Goal: Task Accomplishment & Management: Use online tool/utility

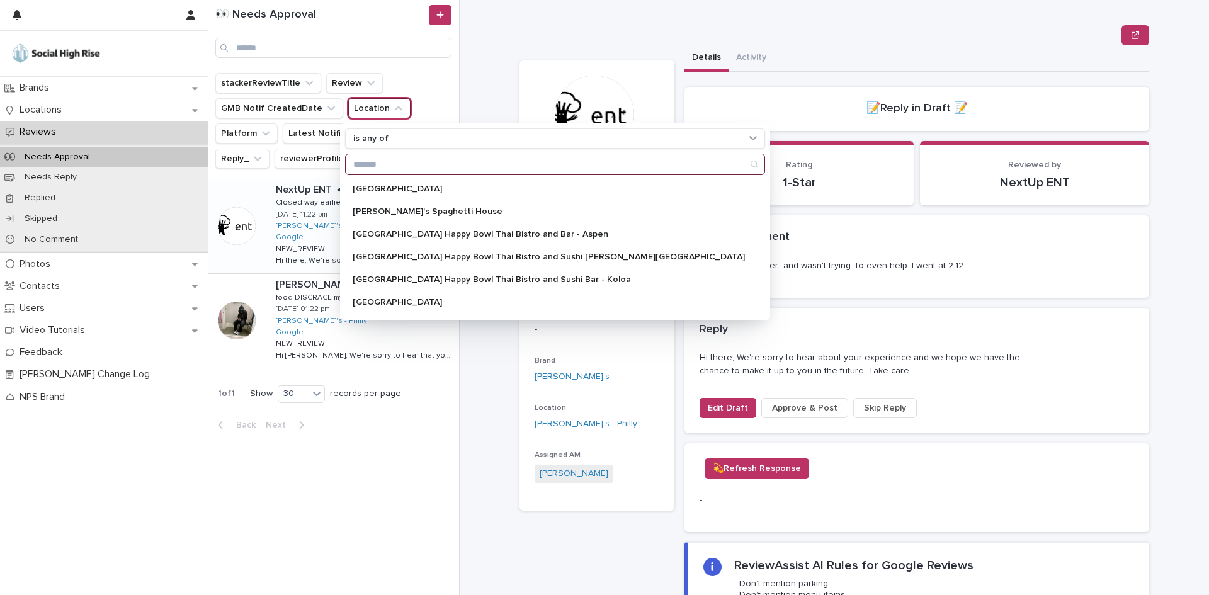
click at [434, 166] on input "Search" at bounding box center [555, 164] width 419 height 20
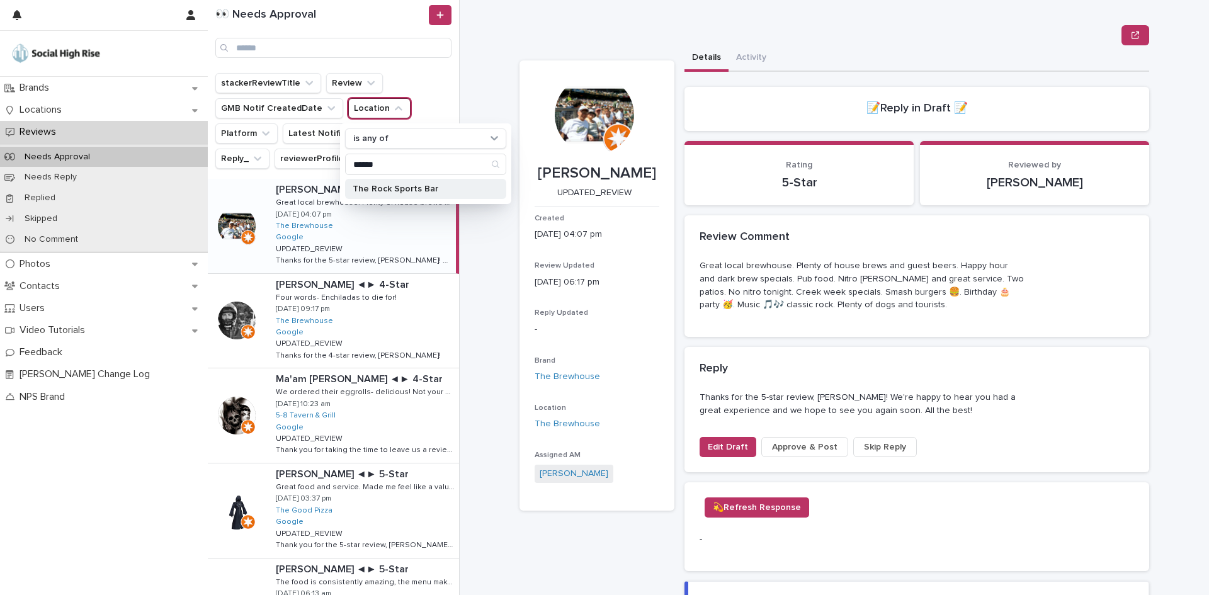
click at [424, 184] on p "The Rock Sports Bar" at bounding box center [419, 188] width 133 height 9
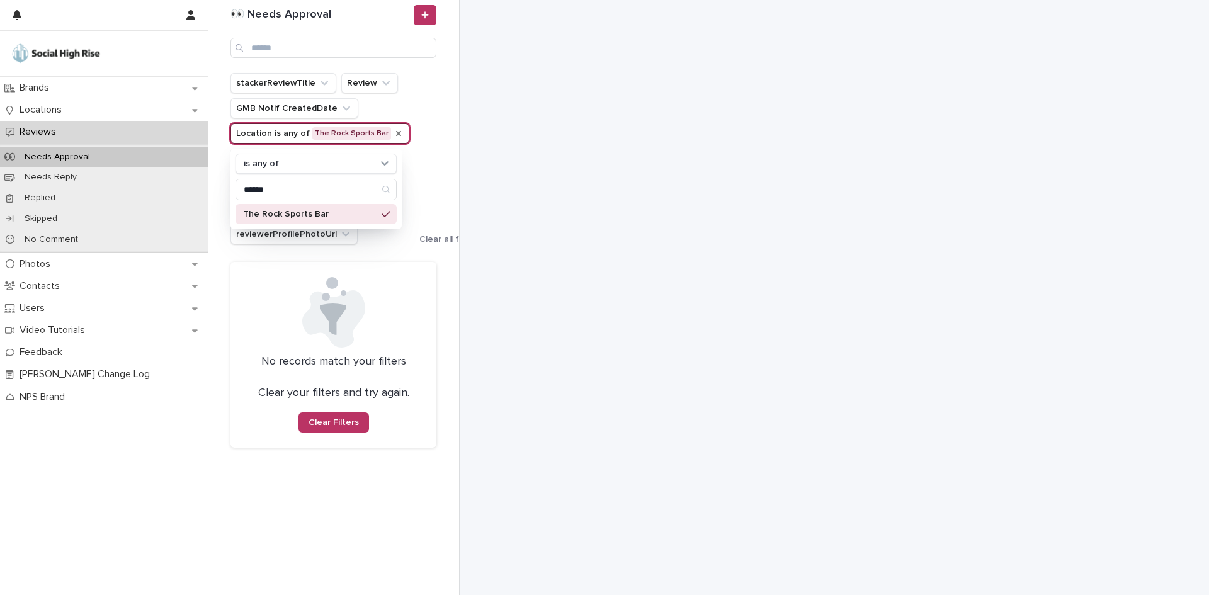
click at [394, 132] on icon "Location" at bounding box center [399, 133] width 10 height 10
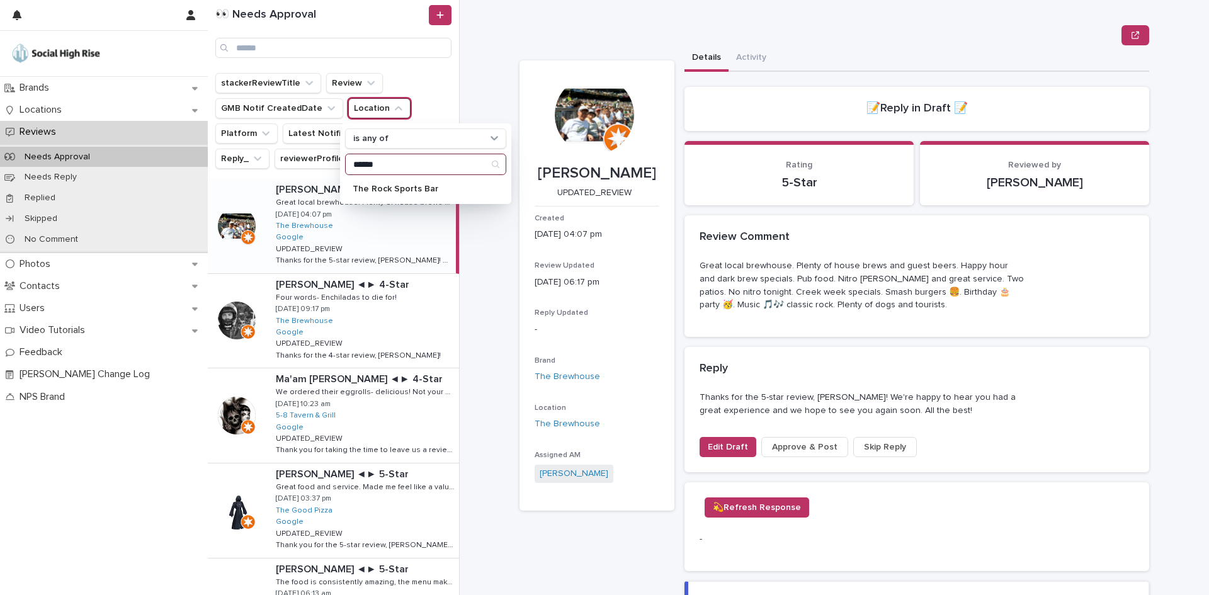
click at [377, 160] on input "******" at bounding box center [426, 164] width 160 height 20
click at [394, 188] on p "The Alcove Cantina" at bounding box center [419, 188] width 133 height 9
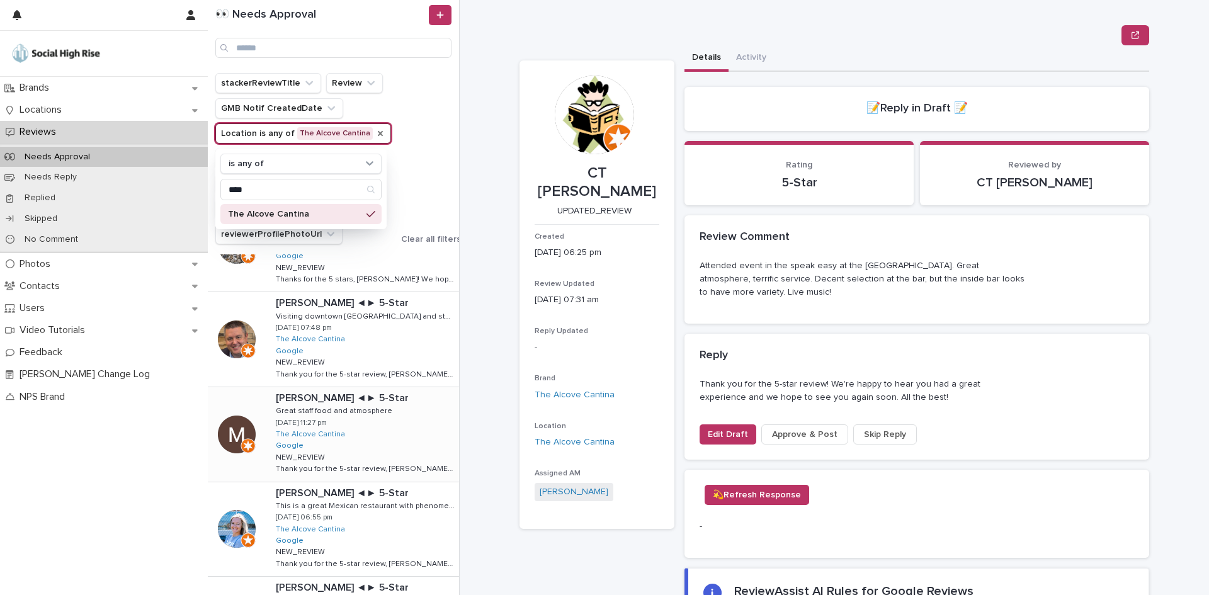
scroll to position [819, 0]
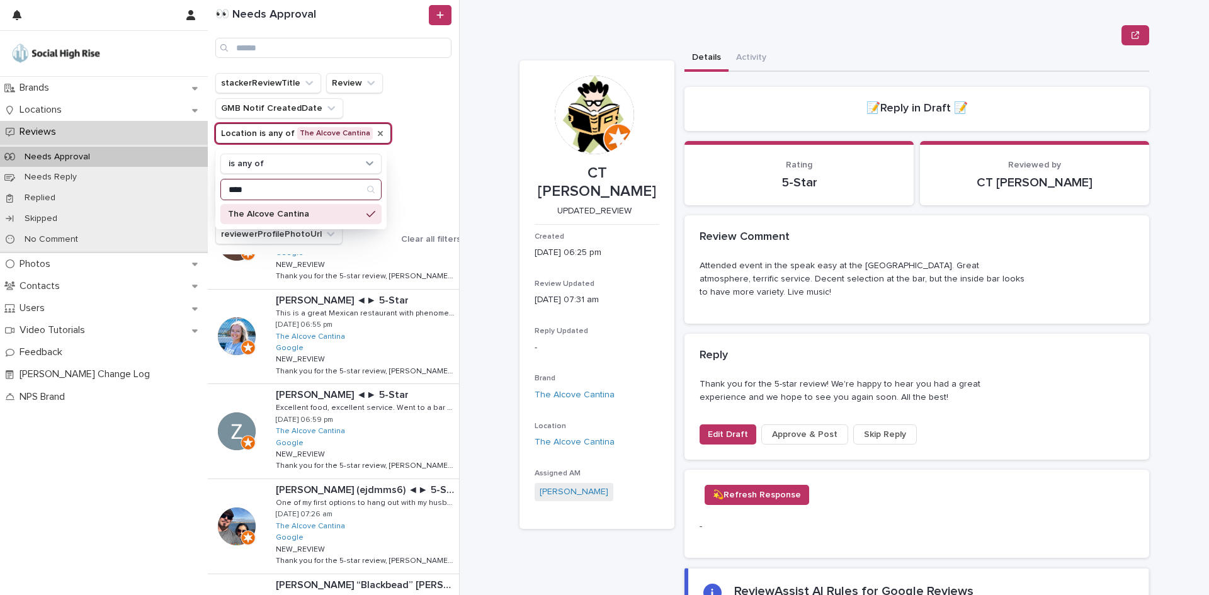
click at [284, 196] on input "****" at bounding box center [301, 189] width 160 height 20
click at [283, 196] on input "****" at bounding box center [301, 189] width 160 height 20
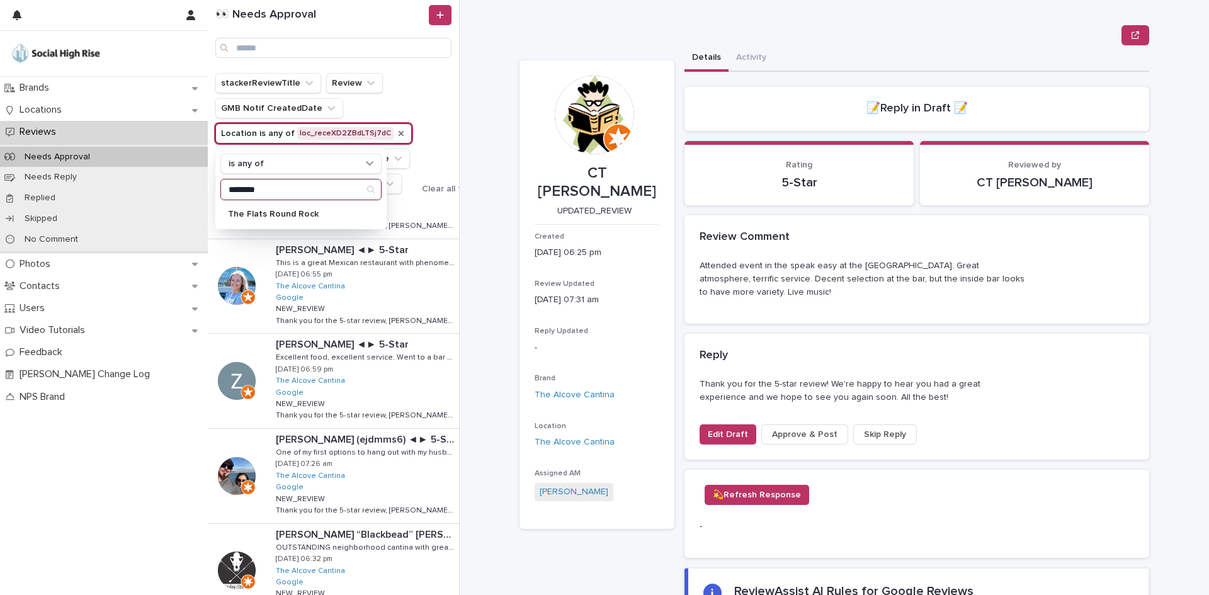
type input "********"
click at [283, 210] on p "The Flats Round Rock" at bounding box center [294, 214] width 133 height 9
click at [433, 136] on icon "Location" at bounding box center [438, 133] width 10 height 10
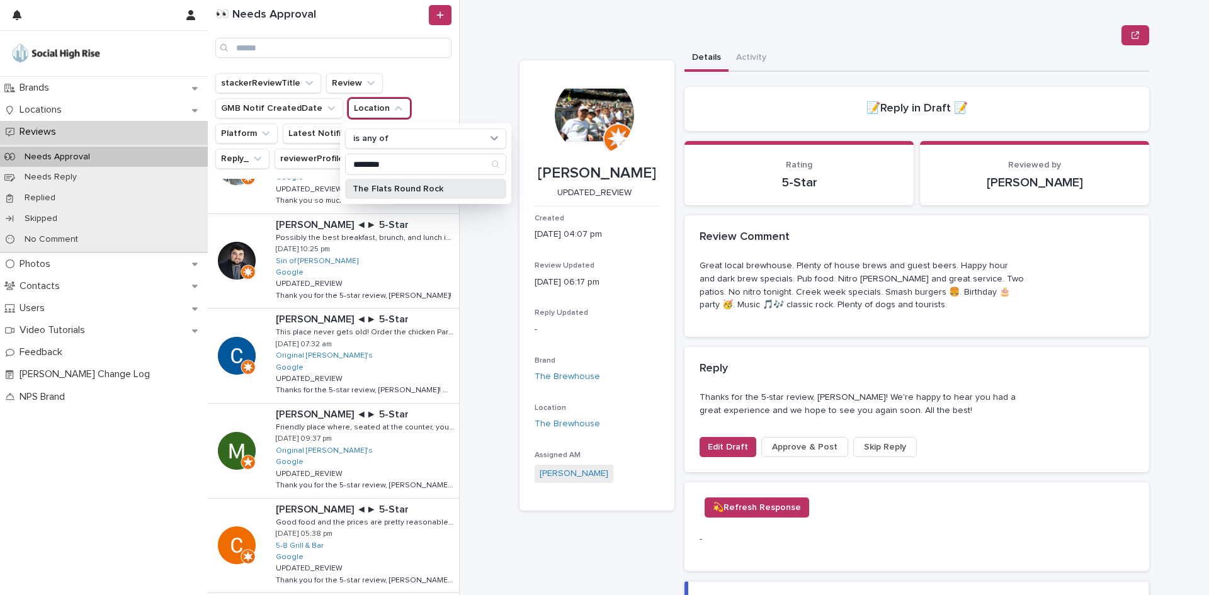
click at [372, 180] on div "The Flats Round Rock" at bounding box center [425, 189] width 161 height 20
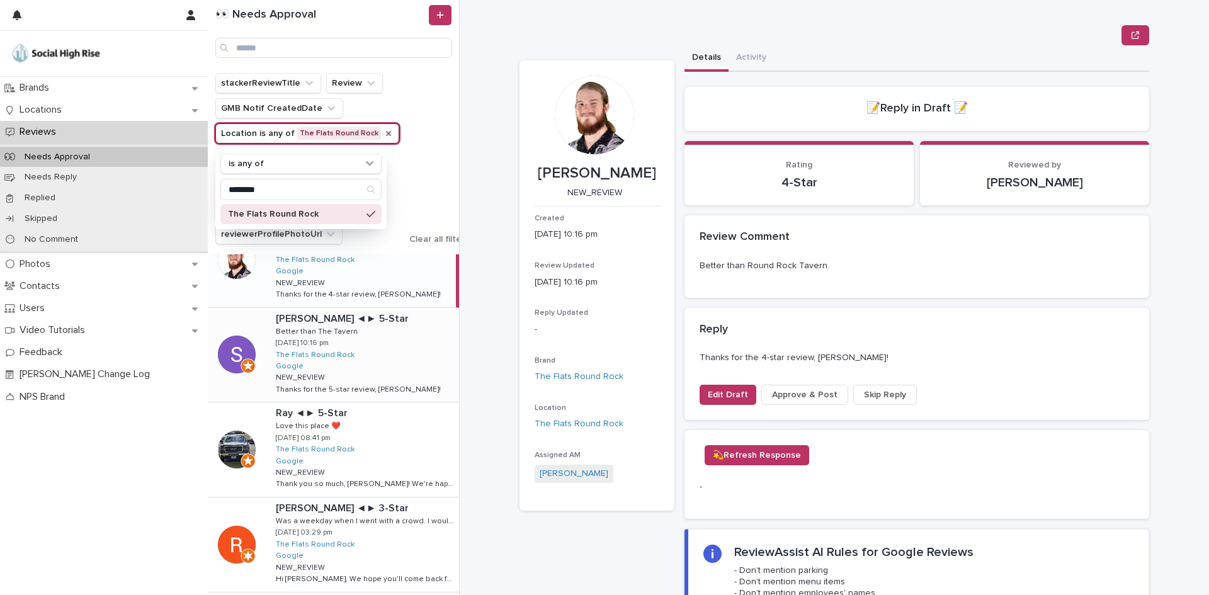
scroll to position [111, 0]
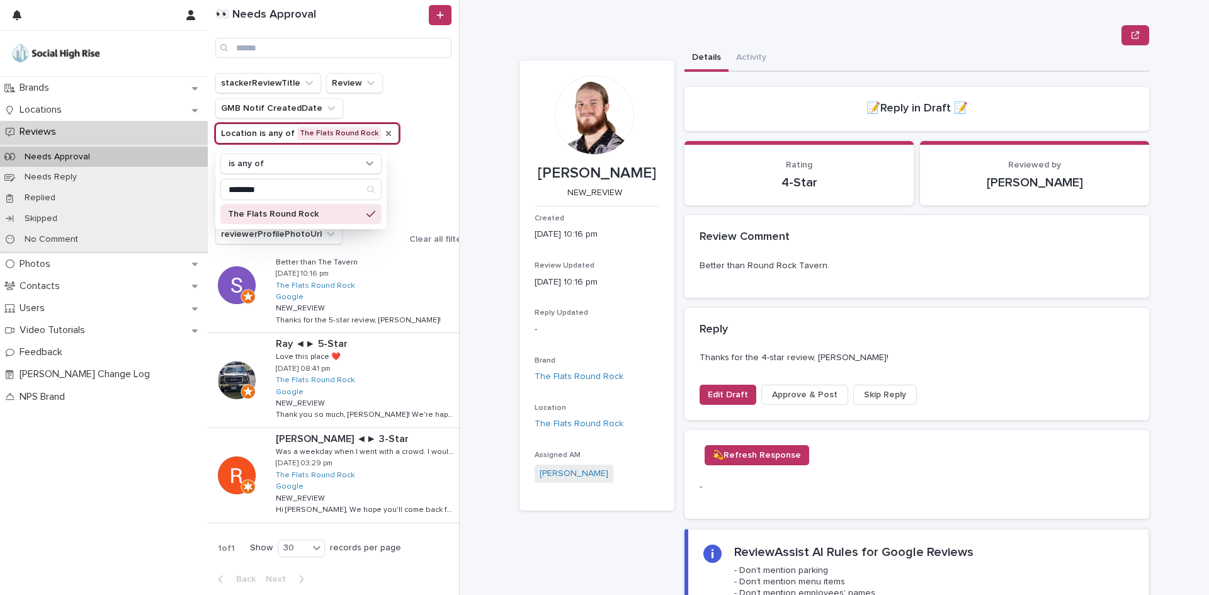
click at [887, 392] on span "Skip Reply" at bounding box center [885, 394] width 42 height 13
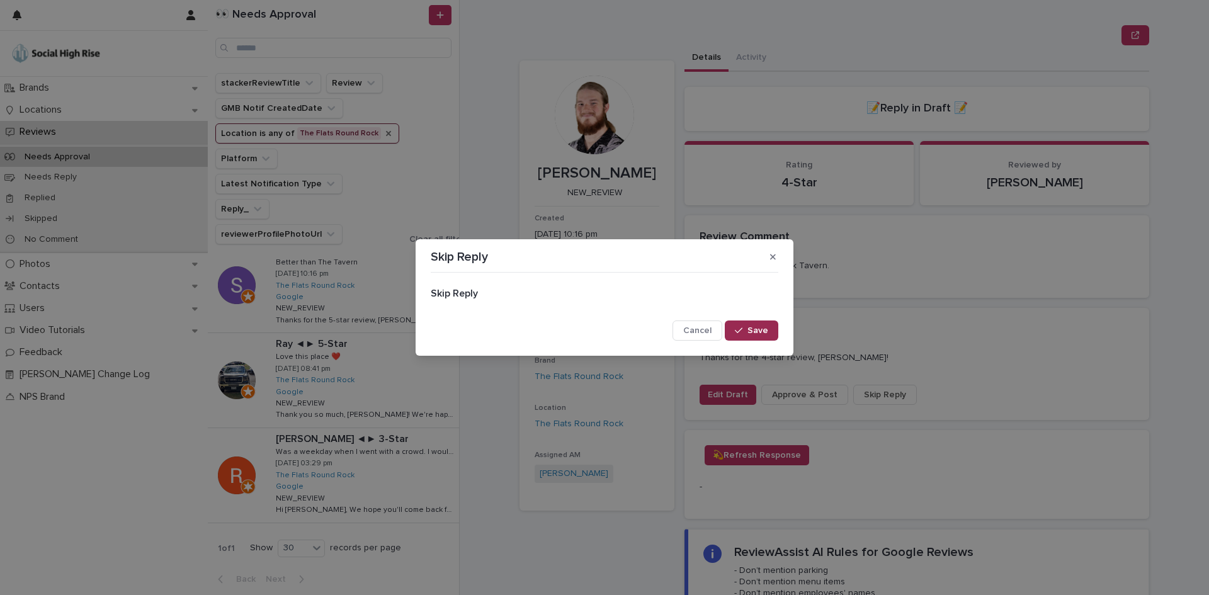
click at [757, 330] on span "Save" at bounding box center [757, 330] width 21 height 9
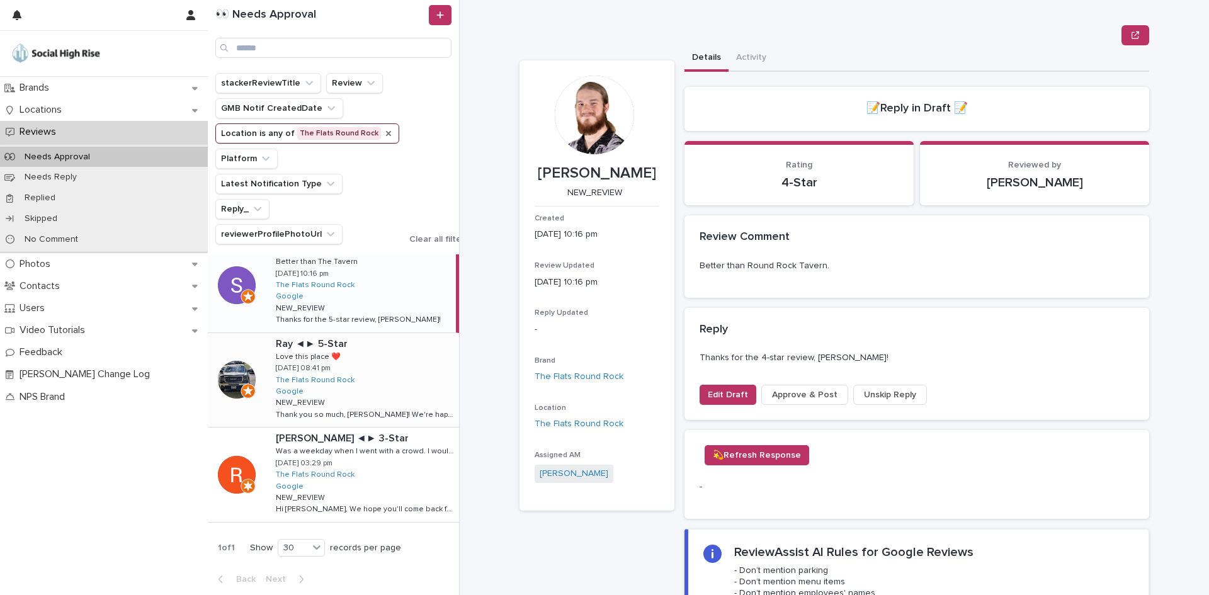
scroll to position [16, 0]
click at [884, 395] on span "Skip Reply" at bounding box center [885, 394] width 42 height 13
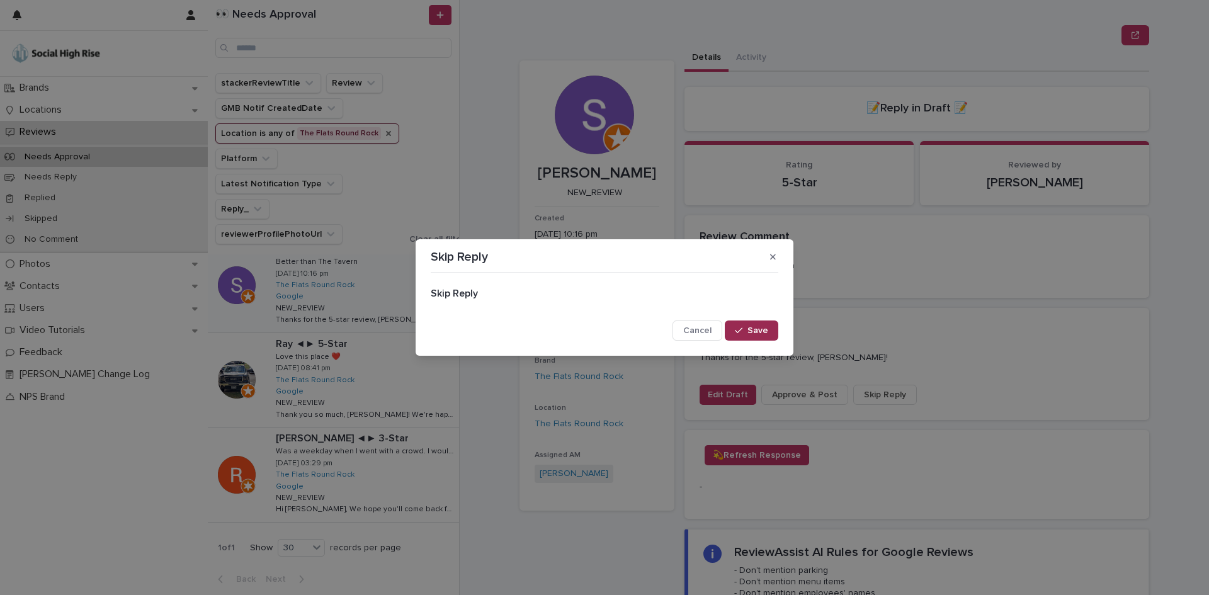
click at [764, 329] on span "Save" at bounding box center [757, 330] width 21 height 9
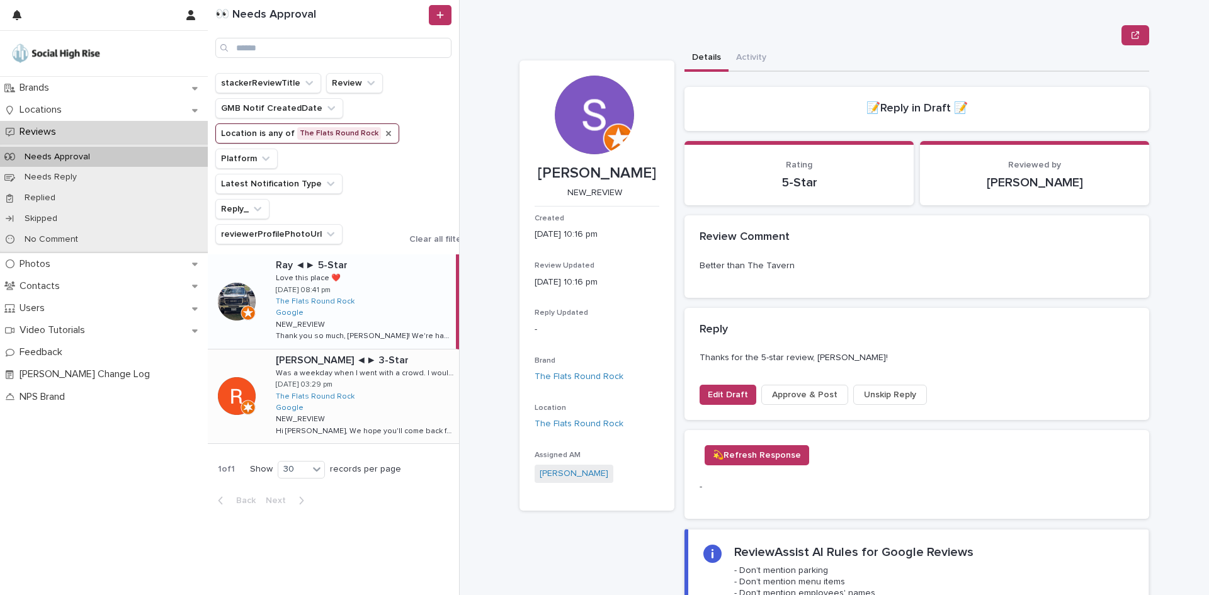
scroll to position [0, 0]
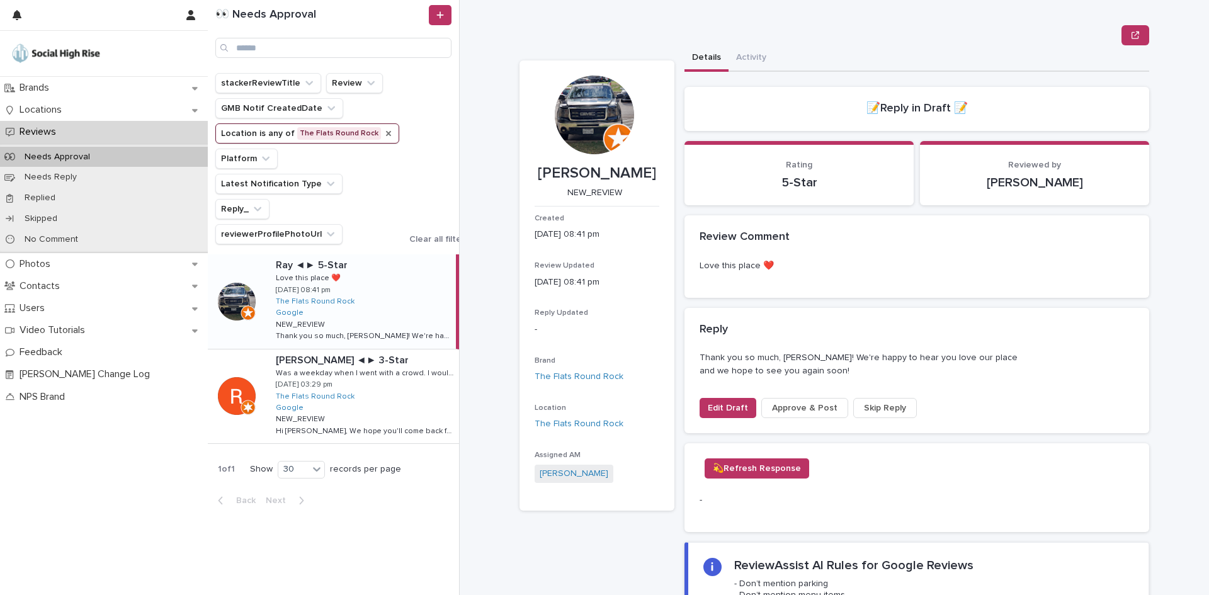
click at [876, 406] on span "Skip Reply" at bounding box center [885, 408] width 42 height 13
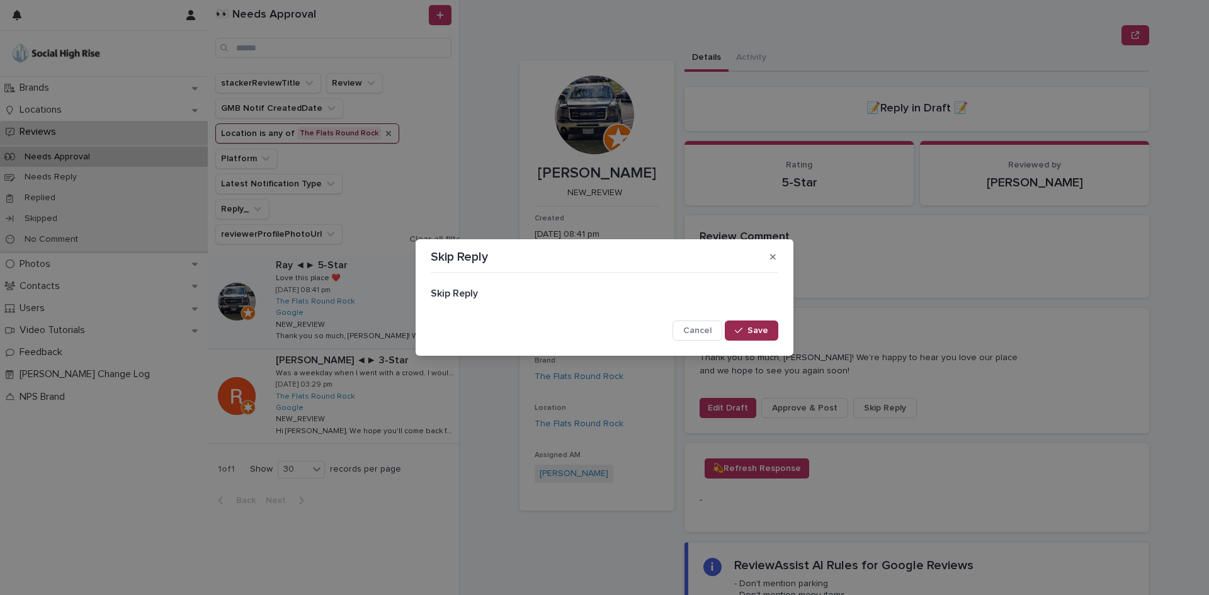
click at [750, 331] on span "Save" at bounding box center [757, 330] width 21 height 9
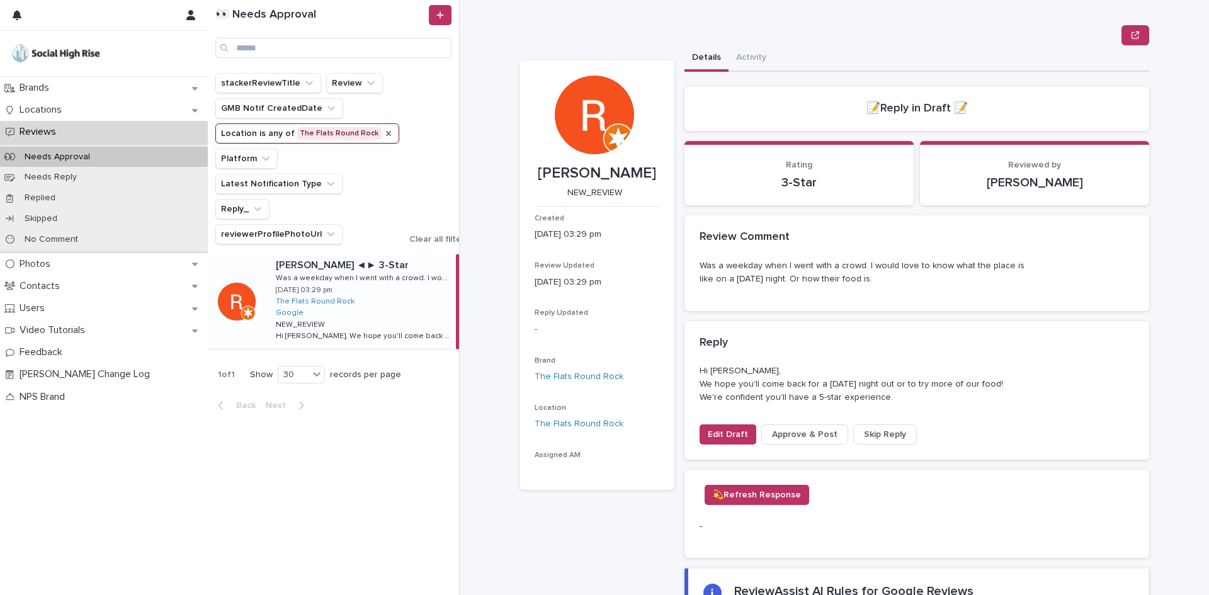
click at [880, 434] on span "Skip Reply" at bounding box center [885, 434] width 42 height 13
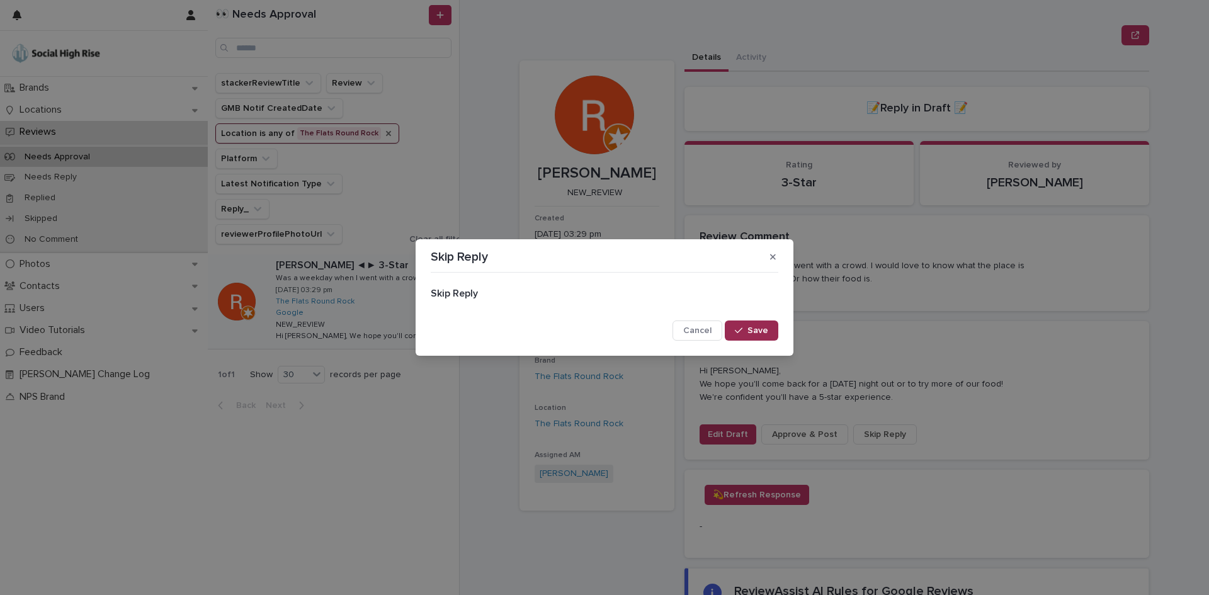
click at [745, 336] on button "Save" at bounding box center [752, 330] width 54 height 20
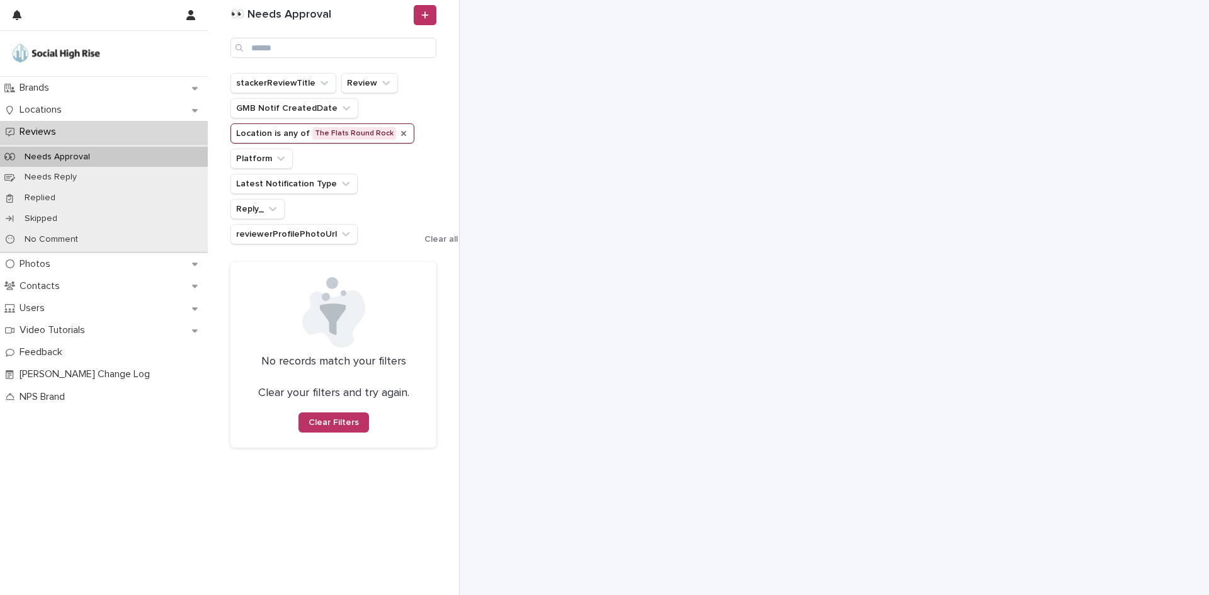
click at [399, 133] on icon "Location" at bounding box center [404, 133] width 10 height 10
